Goal: Task Accomplishment & Management: Complete application form

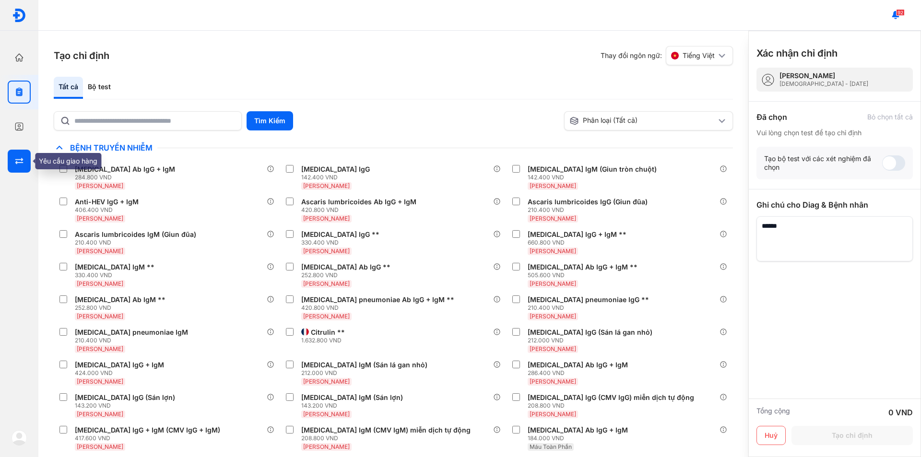
click at [11, 161] on div at bounding box center [19, 161] width 23 height 23
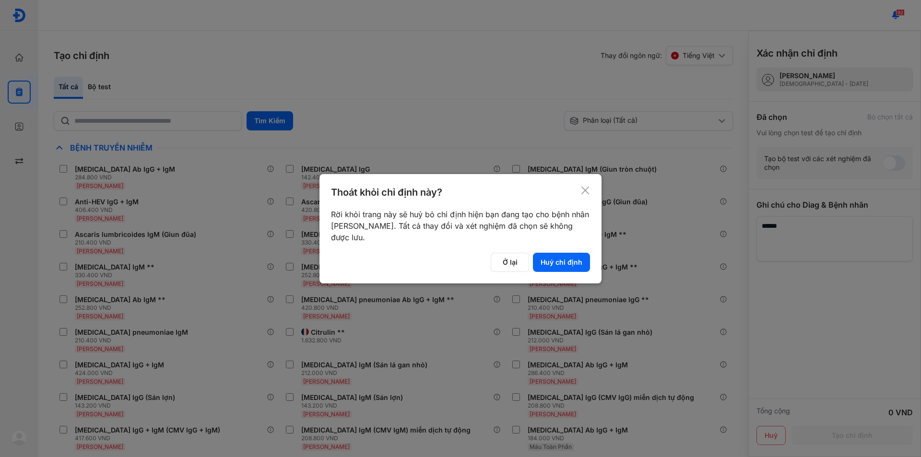
click at [590, 194] on icon at bounding box center [586, 191] width 10 height 10
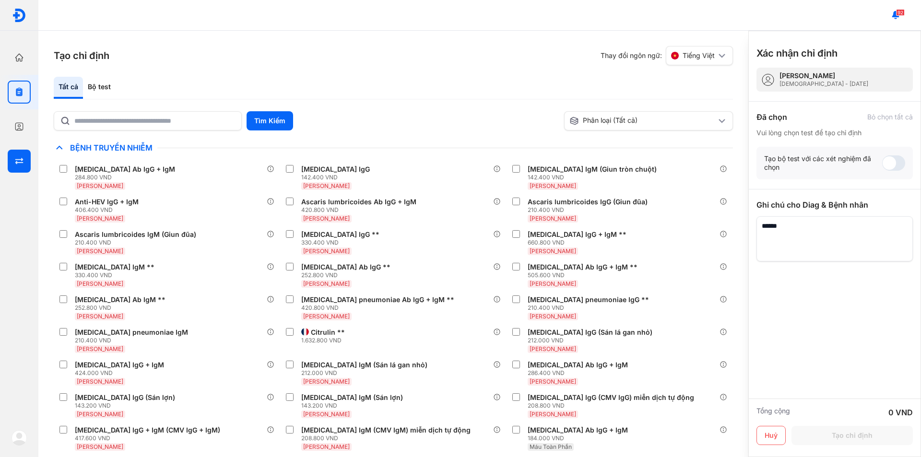
click at [4, 158] on div "Yêu cầu giao hàng Quản lý yêu cầu giao hàng" at bounding box center [19, 161] width 38 height 35
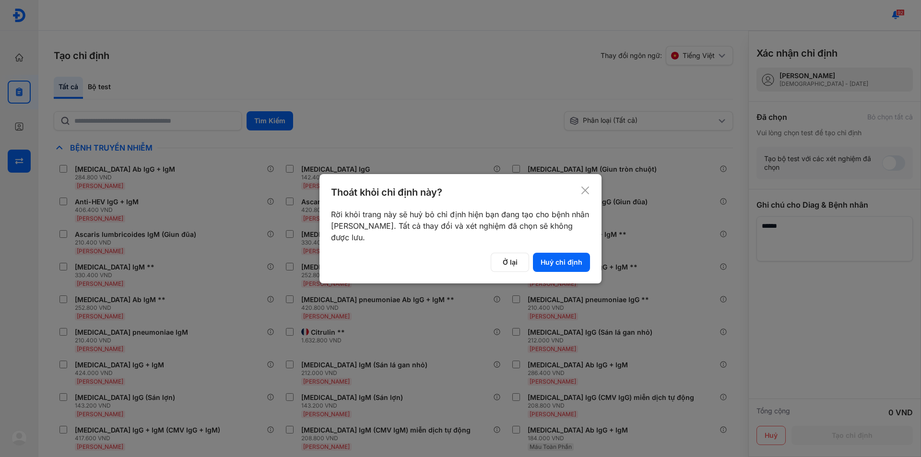
click at [4, 158] on div at bounding box center [460, 228] width 921 height 457
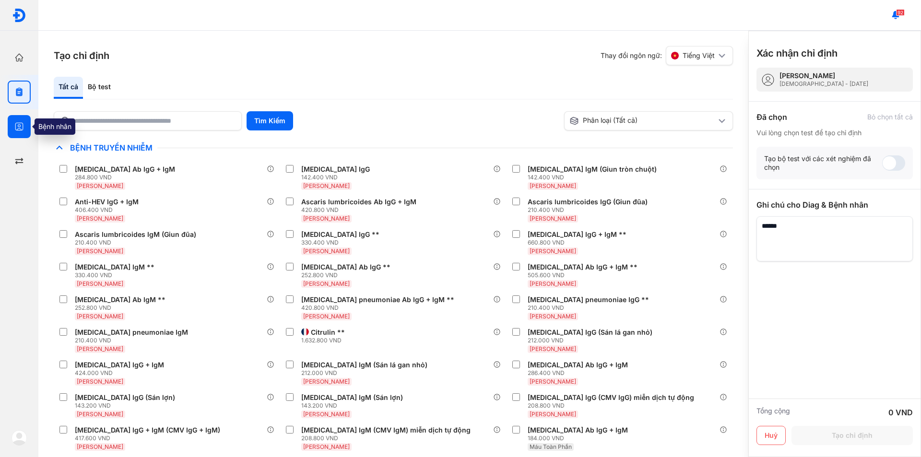
click at [15, 116] on div at bounding box center [19, 126] width 23 height 23
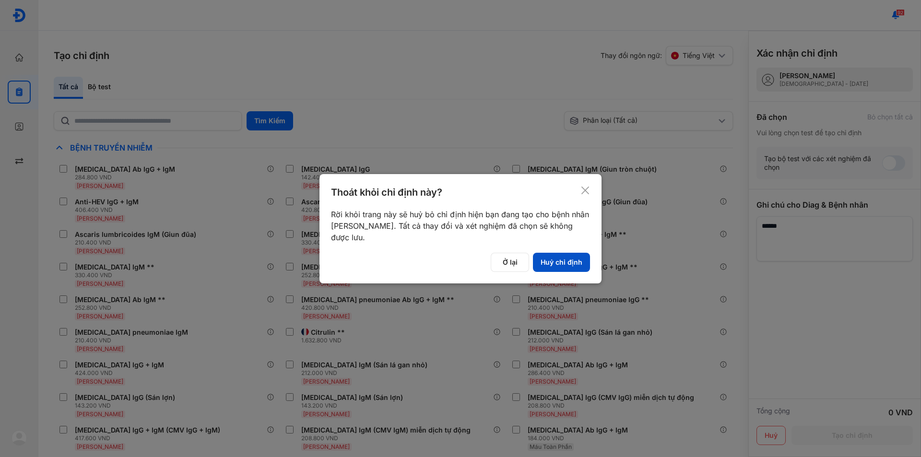
click at [551, 262] on button "Huỷ chỉ định" at bounding box center [561, 262] width 57 height 19
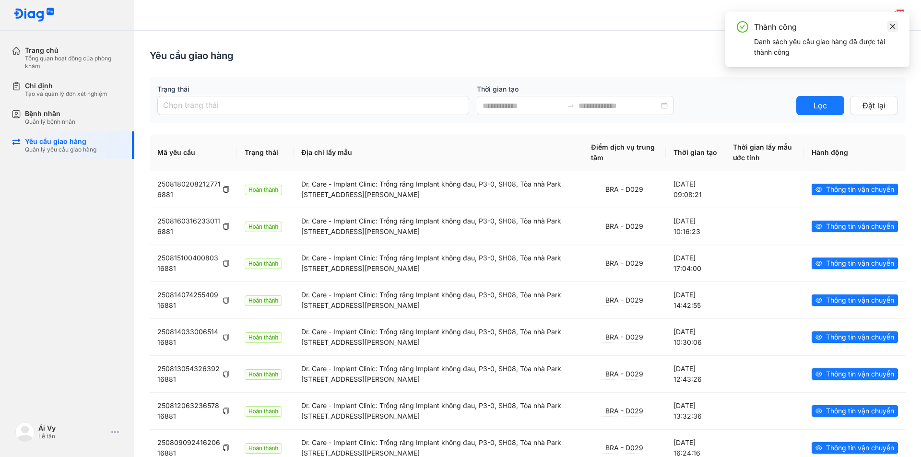
click at [889, 31] on link at bounding box center [893, 26] width 11 height 11
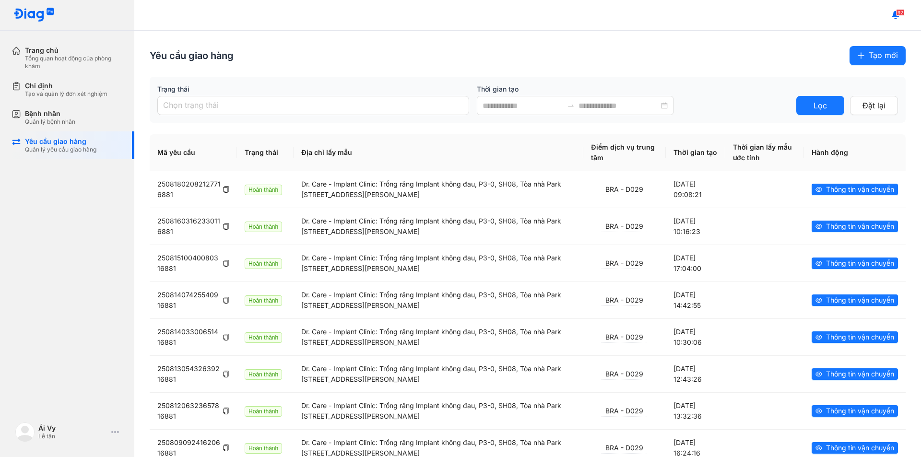
click at [871, 59] on span "Tạo mới" at bounding box center [883, 55] width 29 height 12
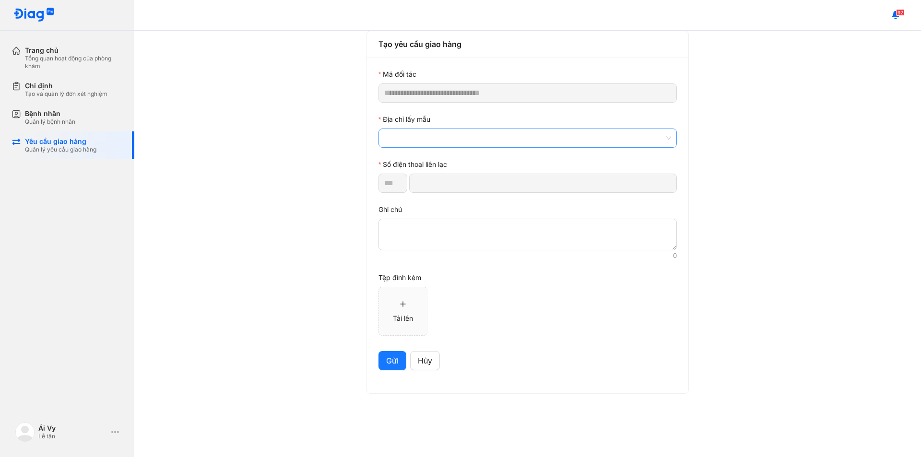
click at [428, 136] on span at bounding box center [527, 138] width 287 height 18
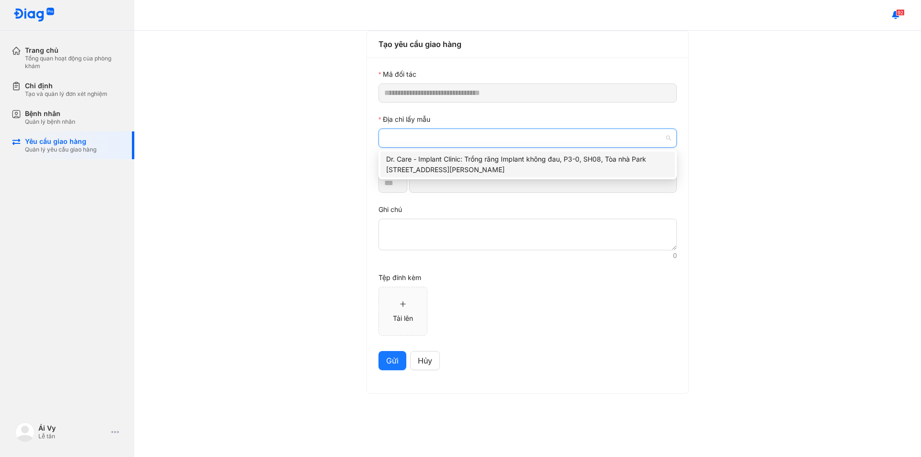
click at [459, 169] on div "Dr. Care - Implant Clinic: Trồng răng Implant không đau, P3-0, SH08, Tòa nhà Pa…" at bounding box center [527, 164] width 283 height 21
type input "*********"
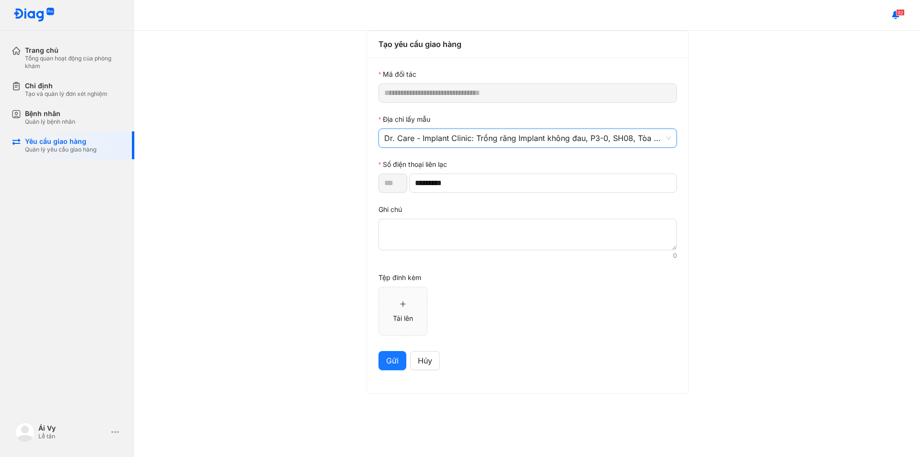
click at [393, 362] on span "Gửi" at bounding box center [392, 361] width 12 height 12
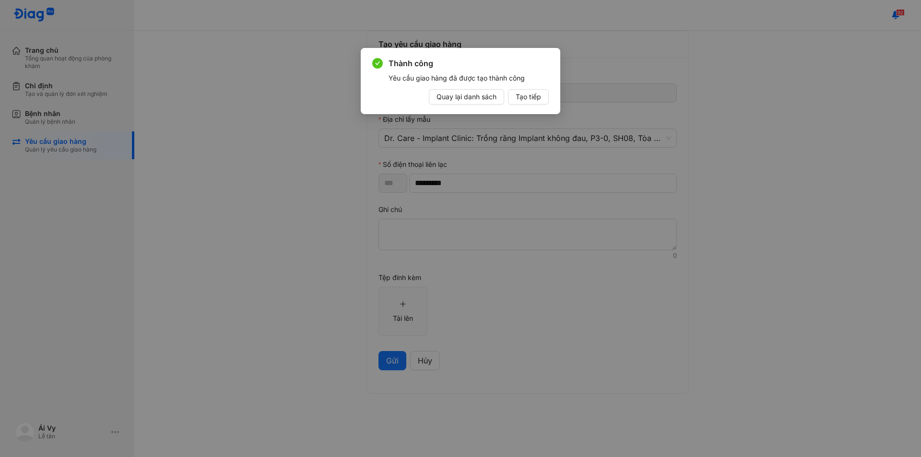
click at [52, 293] on div "Thành công Yêu cầu giao hàng đã được tạo thành công Quay lại danh sách Tạo tiếp" at bounding box center [460, 228] width 921 height 457
click at [464, 94] on span "Quay lại danh sách" at bounding box center [467, 97] width 60 height 11
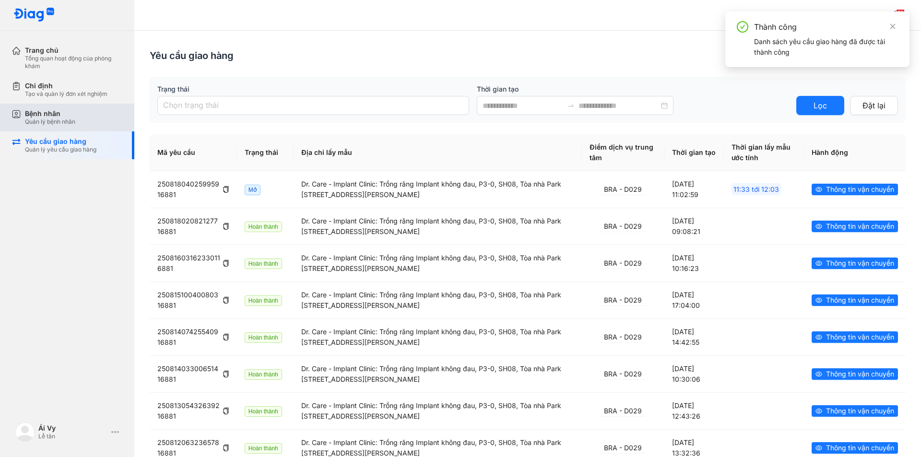
click at [44, 117] on div "Bệnh nhân" at bounding box center [50, 113] width 50 height 9
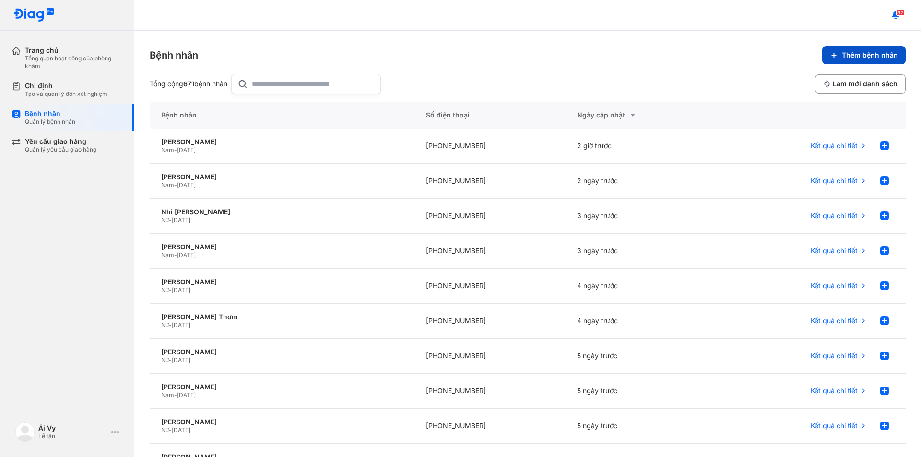
click at [830, 53] on icon at bounding box center [834, 55] width 8 height 8
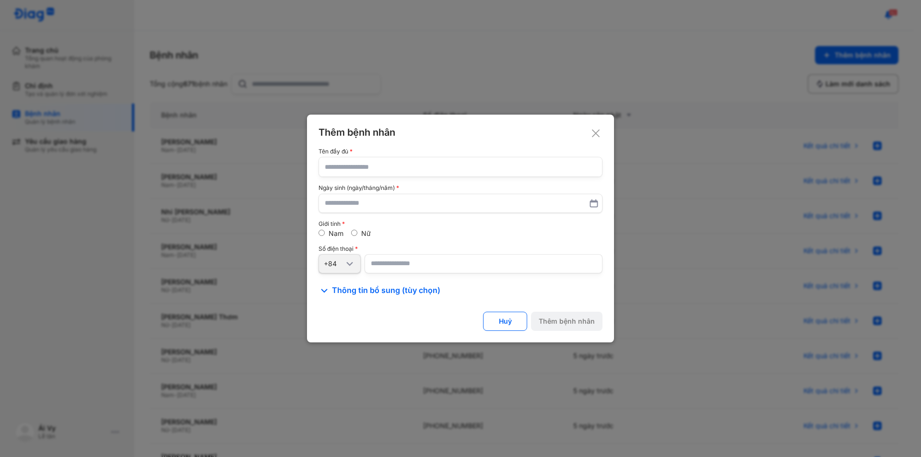
click at [381, 160] on input "text" at bounding box center [461, 166] width 272 height 19
type input "**********"
click at [359, 204] on input "text" at bounding box center [460, 203] width 271 height 17
type input "**********"
click at [413, 262] on input "number" at bounding box center [484, 263] width 238 height 19
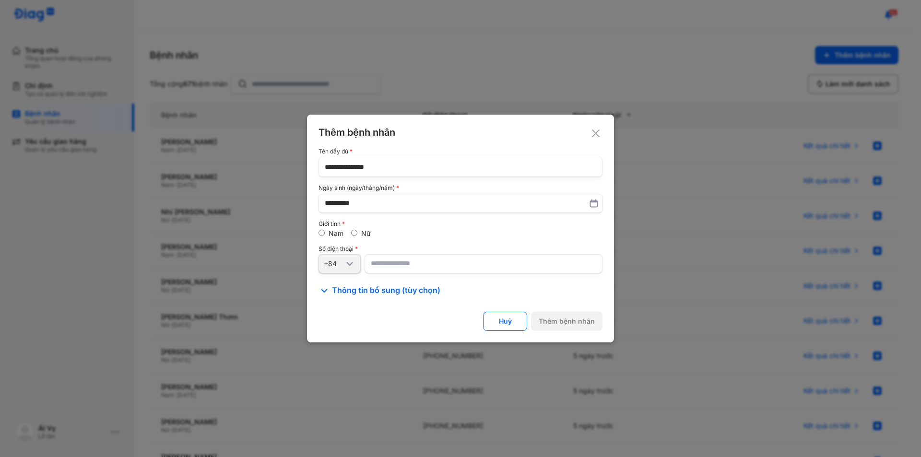
paste input "**********"
type input "**********"
click at [568, 318] on div "Thêm bệnh nhân" at bounding box center [567, 321] width 56 height 9
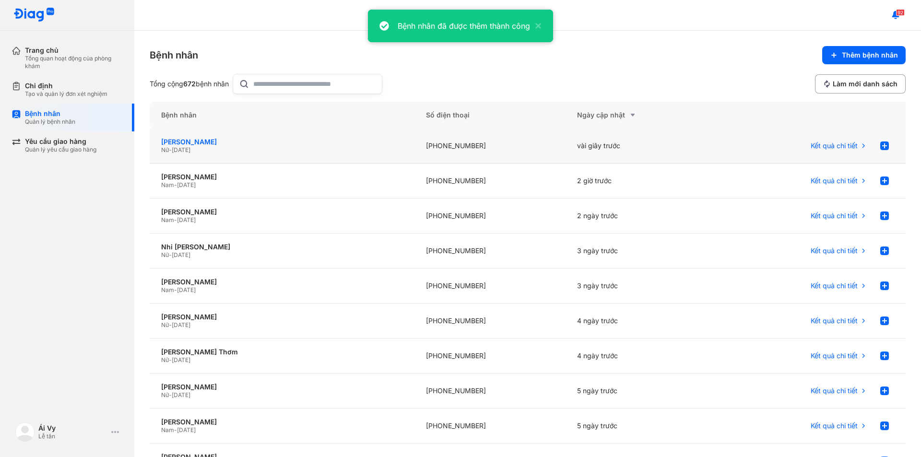
click at [210, 139] on div "Lê Thị Kim Châu" at bounding box center [282, 142] width 242 height 9
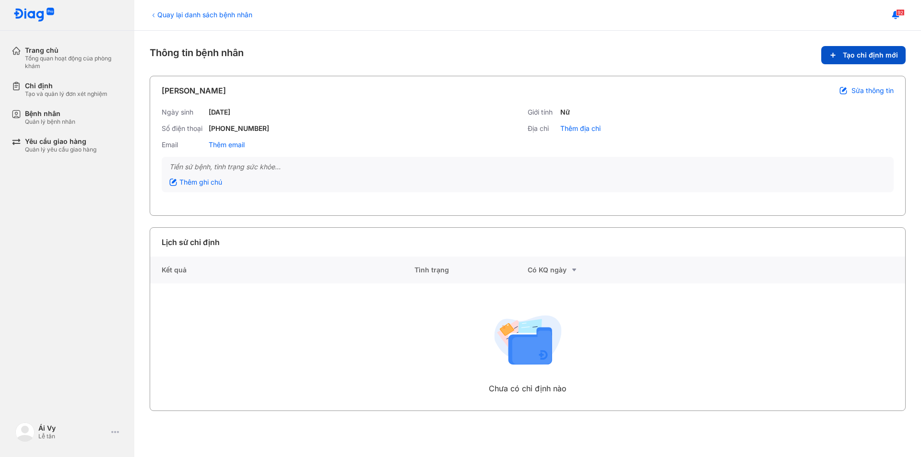
click at [860, 58] on span "Tạo chỉ định mới" at bounding box center [870, 55] width 55 height 9
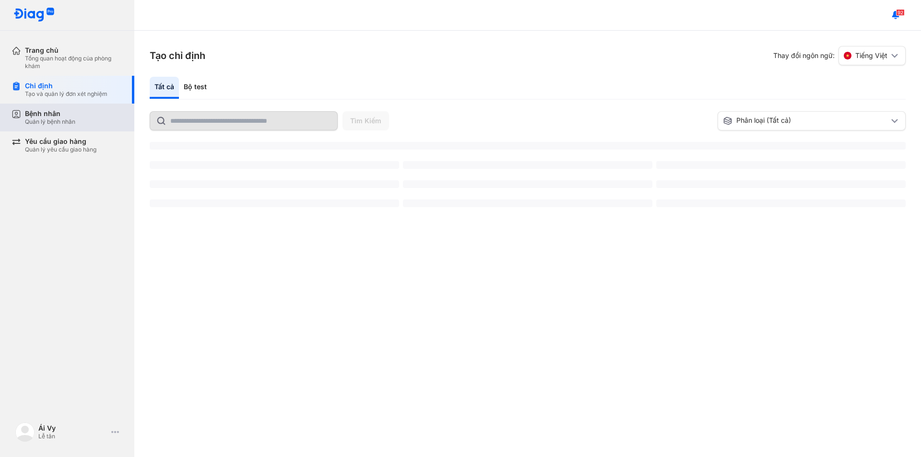
click at [58, 112] on div "Bệnh nhân Quản lý bệnh nhân" at bounding box center [73, 118] width 123 height 28
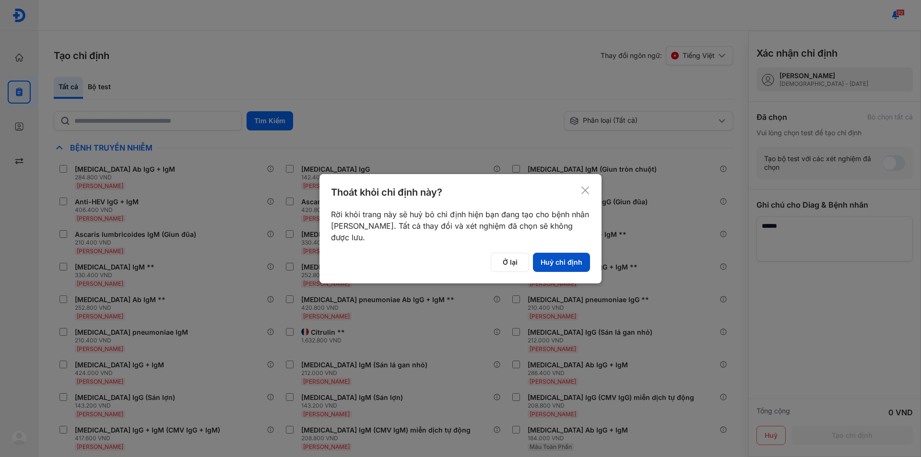
click at [564, 261] on button "Huỷ chỉ định" at bounding box center [561, 262] width 57 height 19
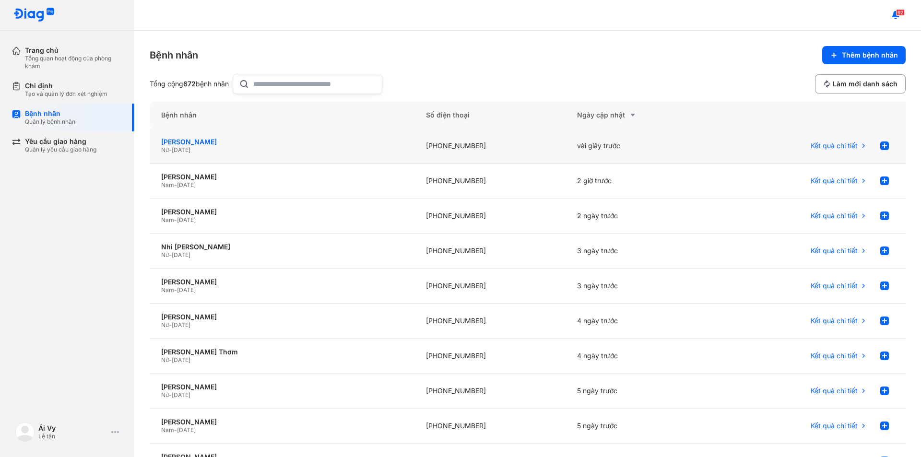
click at [214, 142] on div "[PERSON_NAME]" at bounding box center [282, 142] width 242 height 9
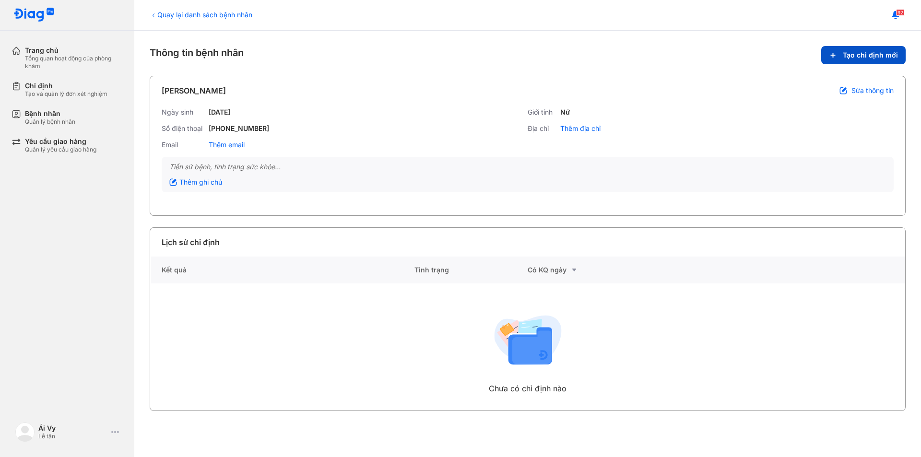
click at [879, 55] on span "Tạo chỉ định mới" at bounding box center [870, 55] width 55 height 9
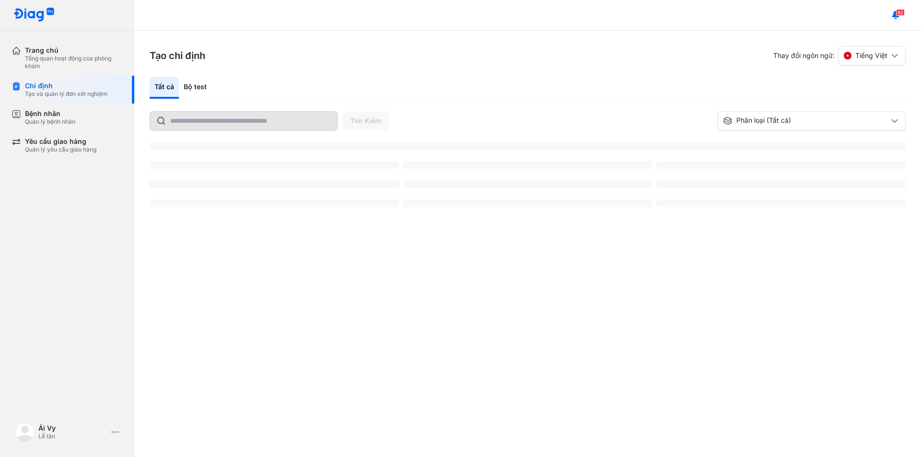
click at [212, 83] on div "Tất cả Bộ test" at bounding box center [528, 88] width 756 height 23
click at [204, 85] on div "Bộ test" at bounding box center [195, 88] width 33 height 22
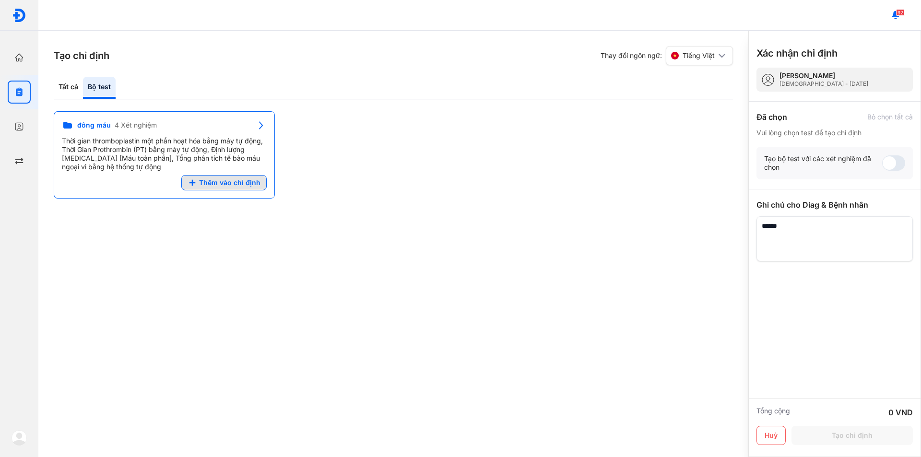
click at [214, 181] on span "Thêm vào chỉ định" at bounding box center [229, 182] width 61 height 9
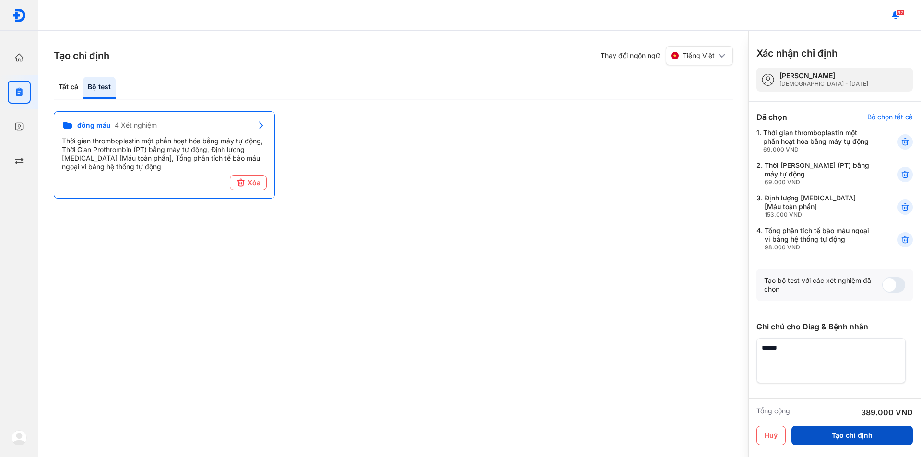
click at [854, 430] on button "Tạo chỉ định" at bounding box center [852, 435] width 121 height 19
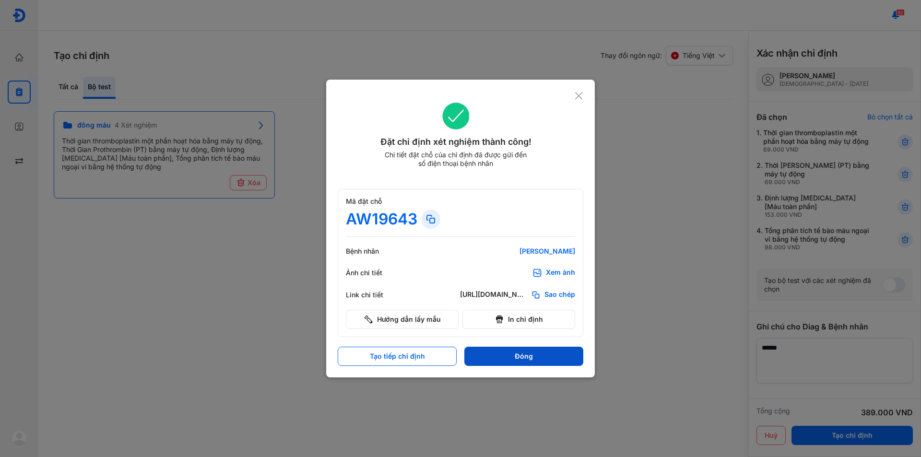
click at [523, 357] on button "Đóng" at bounding box center [523, 356] width 119 height 19
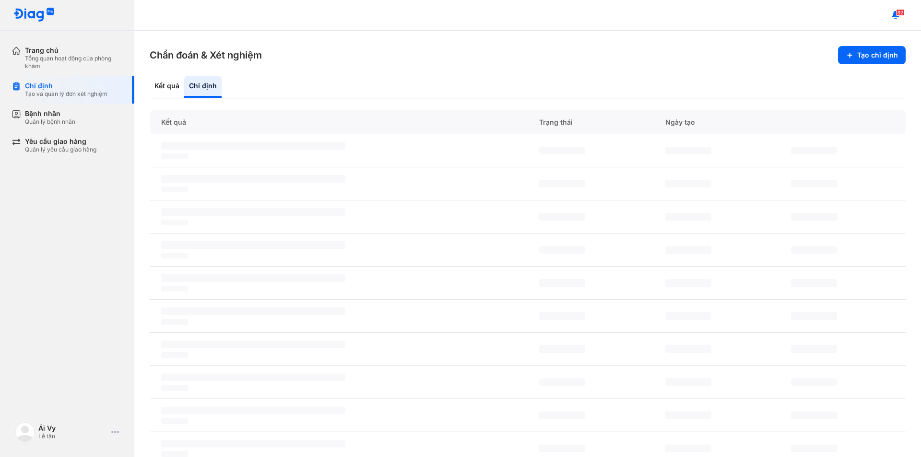
click at [384, 311] on div "‌ ‌" at bounding box center [339, 316] width 378 height 33
